Goal: Task Accomplishment & Management: Manage account settings

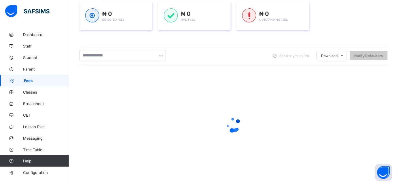
scroll to position [87, 0]
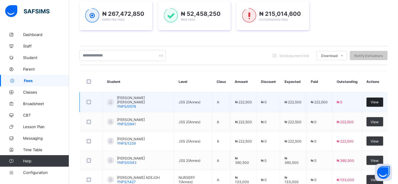
click at [375, 98] on div "View" at bounding box center [374, 102] width 17 height 9
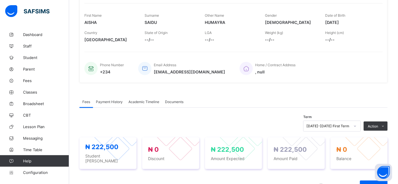
click at [114, 100] on span "Payment History" at bounding box center [109, 102] width 27 height 4
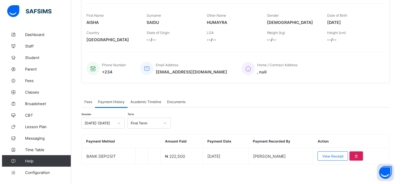
scroll to position [89, 0]
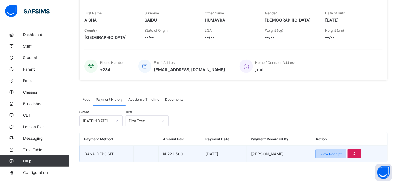
click at [326, 152] on span "View Receipt" at bounding box center [330, 154] width 21 height 4
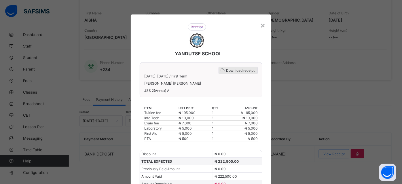
click at [234, 70] on span "Download receipt" at bounding box center [240, 70] width 28 height 4
click at [235, 70] on span "Download receipt" at bounding box center [237, 70] width 28 height 4
click at [232, 68] on span "Download receipt" at bounding box center [237, 70] width 28 height 4
click at [222, 71] on span at bounding box center [219, 70] width 7 height 7
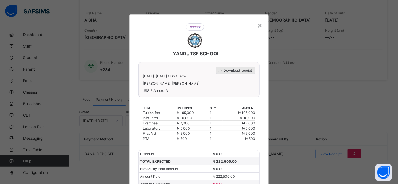
click at [242, 70] on span "Download receipt" at bounding box center [237, 70] width 28 height 4
click at [257, 25] on div "×" at bounding box center [259, 25] width 5 height 10
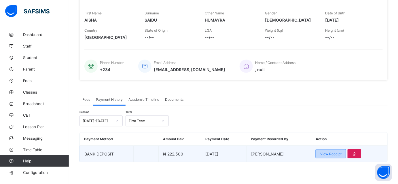
click at [326, 154] on span "View Receipt" at bounding box center [330, 154] width 21 height 4
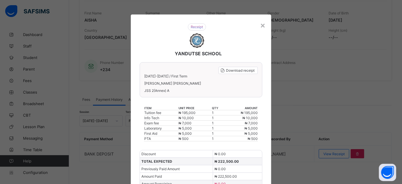
scroll to position [42, 0]
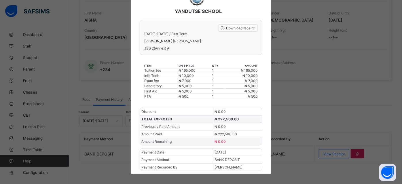
click at [234, 165] on div "[PERSON_NAME]" at bounding box center [228, 166] width 31 height 7
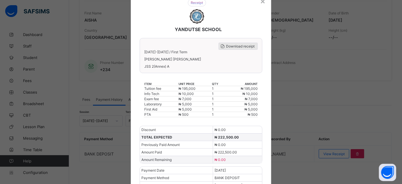
scroll to position [16, 0]
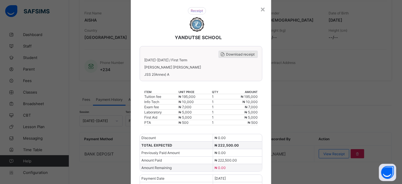
click at [231, 54] on span "Download receipt" at bounding box center [240, 54] width 28 height 4
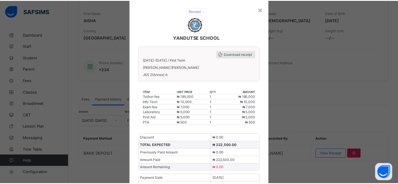
scroll to position [0, 0]
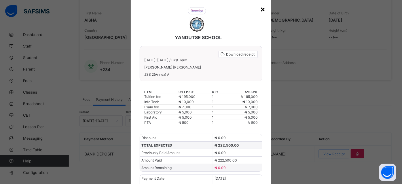
click at [261, 9] on div "×" at bounding box center [262, 9] width 5 height 10
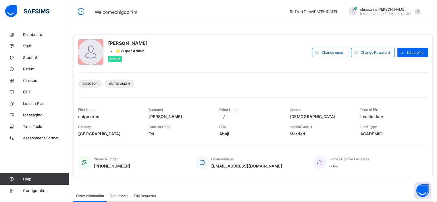
click at [421, 12] on span at bounding box center [418, 11] width 5 height 5
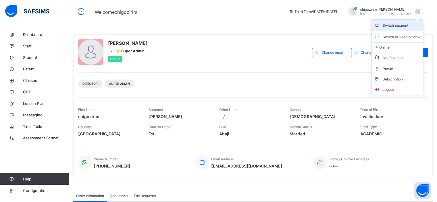
click at [406, 26] on span "Switch to parent" at bounding box center [397, 25] width 47 height 7
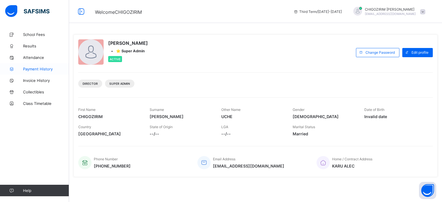
click at [39, 70] on span "Payment History" at bounding box center [46, 69] width 46 height 5
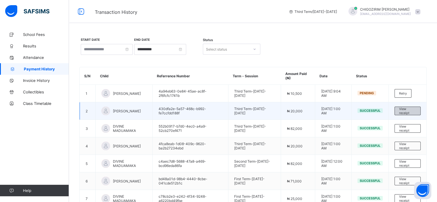
click at [404, 110] on div "View receipt" at bounding box center [408, 111] width 26 height 9
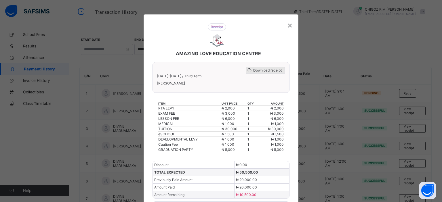
click at [268, 64] on div "Download receipt 2024-2025 / Third Term AISHA MAILAFIYA ABDULRAHMAN" at bounding box center [220, 77] width 137 height 31
click at [268, 70] on span "Download receipt" at bounding box center [267, 70] width 28 height 4
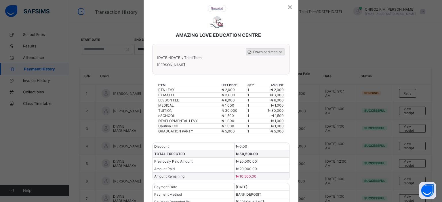
click at [271, 50] on span "Download receipt" at bounding box center [267, 52] width 28 height 4
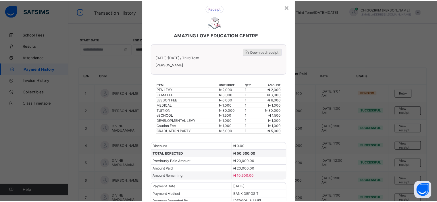
scroll to position [0, 0]
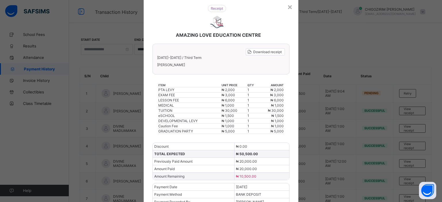
click at [289, 6] on div "×" at bounding box center [289, 7] width 5 height 10
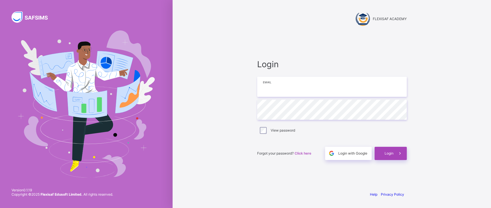
type input "**********"
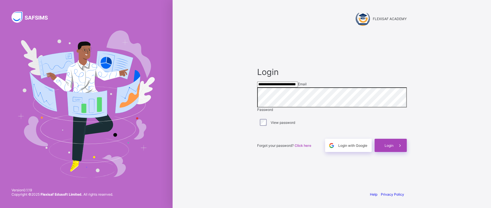
click at [380, 151] on div "Login" at bounding box center [390, 145] width 32 height 13
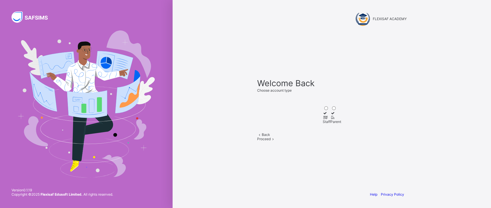
click at [323, 115] on div at bounding box center [327, 117] width 8 height 4
click at [276, 141] on span at bounding box center [273, 139] width 5 height 4
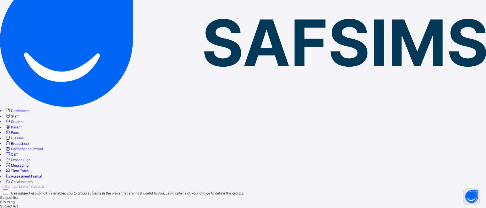
scroll to position [60, 0]
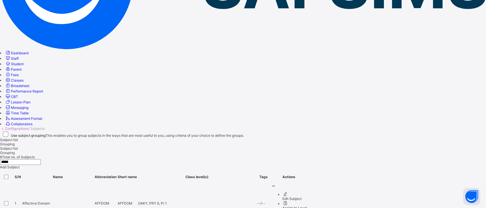
scroll to position [115, 0]
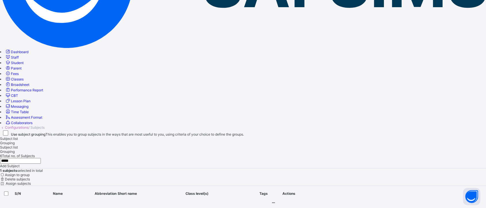
click at [41, 158] on input "*****" at bounding box center [20, 161] width 41 height 6
type input "*"
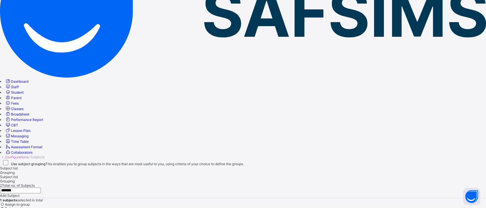
scroll to position [58, 0]
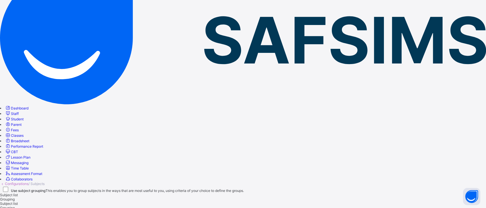
type input "*"
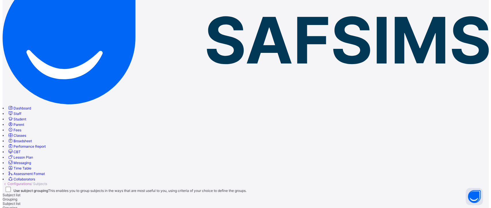
scroll to position [97, 0]
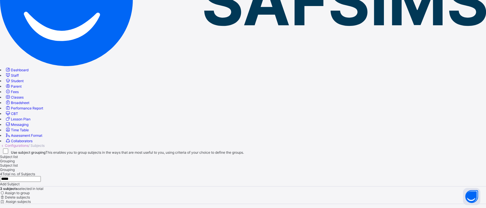
click at [31, 200] on span "Assign subjects" at bounding box center [18, 202] width 26 height 4
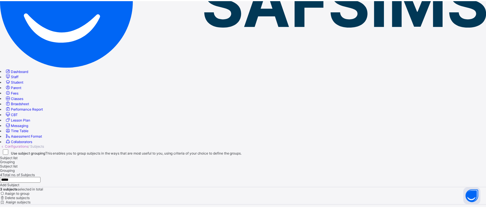
scroll to position [76, 0]
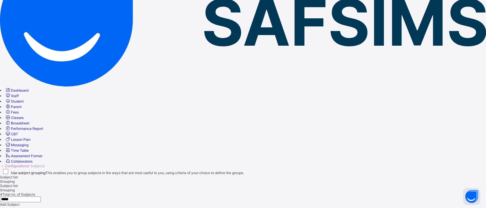
click at [41, 197] on input "*****" at bounding box center [20, 200] width 41 height 6
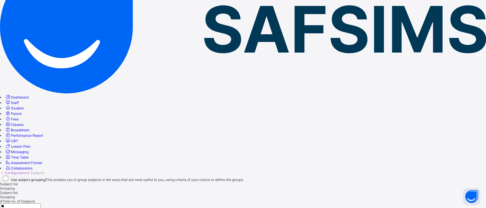
type input "*"
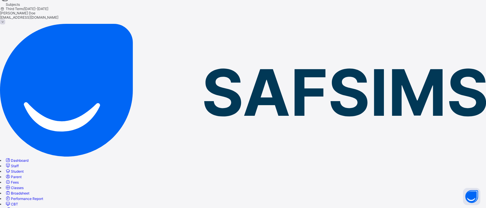
scroll to position [38, 0]
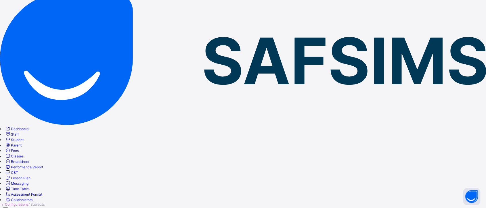
type input "*****"
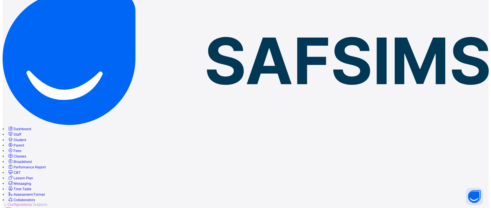
scroll to position [96, 0]
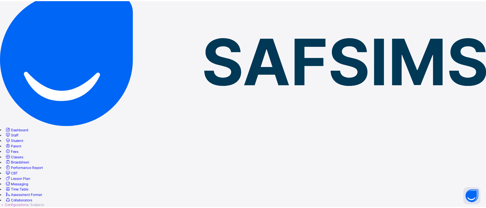
scroll to position [61, 0]
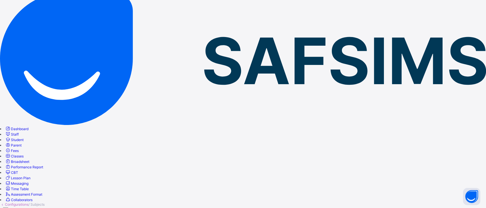
scroll to position [0, 0]
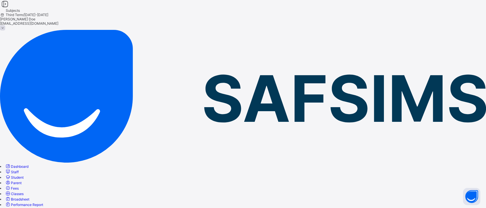
click at [24, 175] on link "Student" at bounding box center [14, 177] width 19 height 4
click at [22, 181] on link "Parent" at bounding box center [13, 183] width 17 height 4
click at [19, 170] on span "Staff" at bounding box center [15, 172] width 8 height 4
click at [24, 192] on span "Classes" at bounding box center [17, 194] width 13 height 4
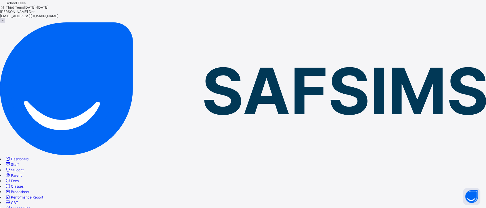
scroll to position [6, 0]
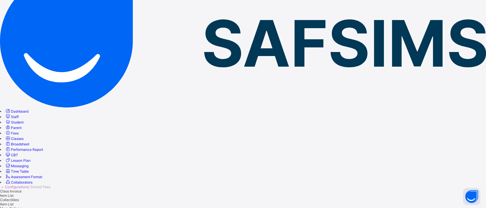
scroll to position [0, 0]
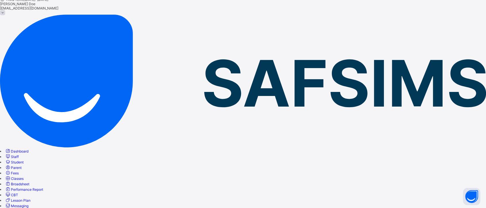
scroll to position [16, 0]
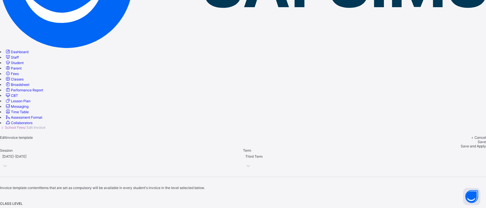
scroll to position [16, 0]
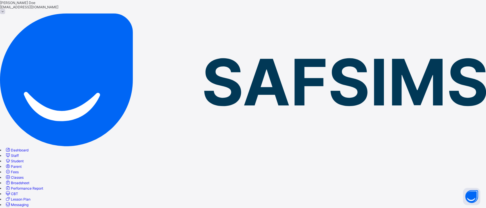
click at [19, 170] on span "Fees" at bounding box center [15, 172] width 8 height 4
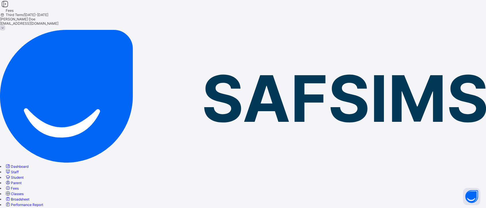
click at [5, 25] on span at bounding box center [2, 27] width 5 height 5
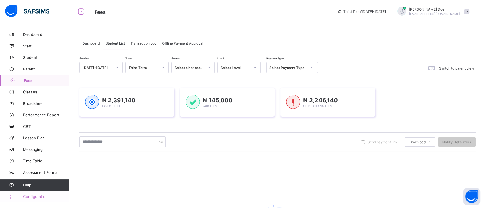
click at [35, 196] on span "Configuration" at bounding box center [46, 196] width 46 height 5
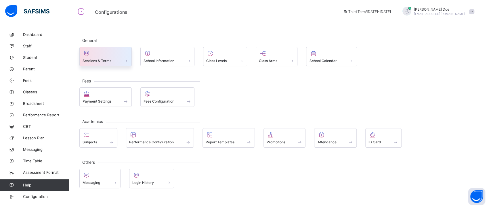
click at [115, 54] on div at bounding box center [106, 53] width 46 height 7
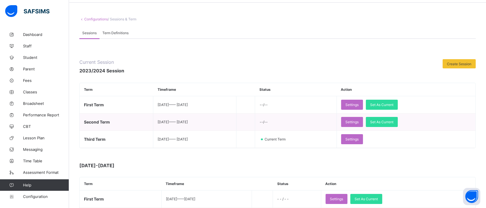
scroll to position [26, 0]
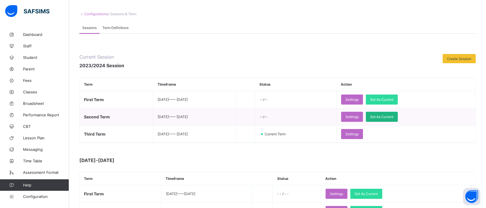
click at [393, 115] on span "Set As Current" at bounding box center [381, 117] width 23 height 4
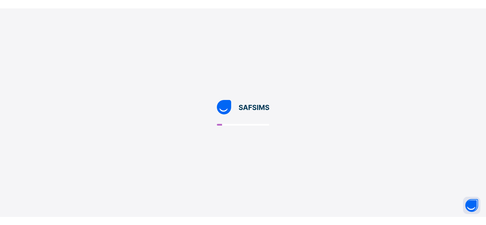
scroll to position [0, 0]
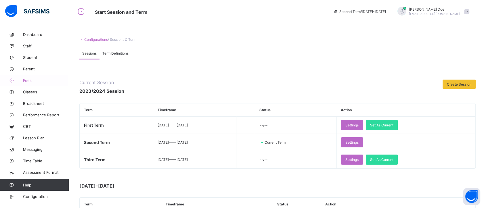
click at [27, 79] on span "Fees" at bounding box center [46, 80] width 46 height 5
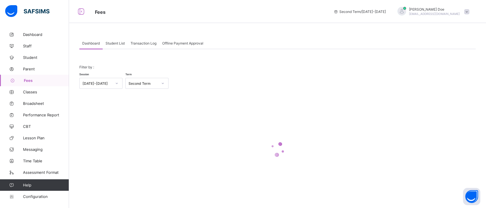
click at [114, 43] on span "Student List" at bounding box center [115, 43] width 19 height 4
